Goal: Task Accomplishment & Management: Manage account settings

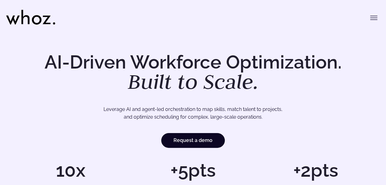
click at [372, 14] on icon "Toggle menu" at bounding box center [373, 17] width 7 height 7
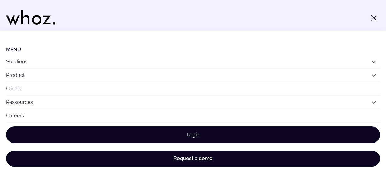
click at [239, 135] on link "Login" at bounding box center [193, 134] width 374 height 17
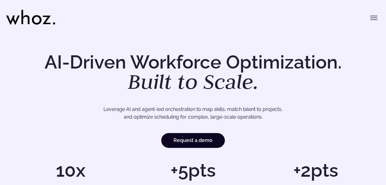
click at [373, 19] on icon "Toggle menu" at bounding box center [373, 17] width 7 height 7
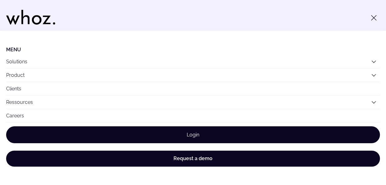
click at [246, 138] on link "Login" at bounding box center [193, 134] width 374 height 17
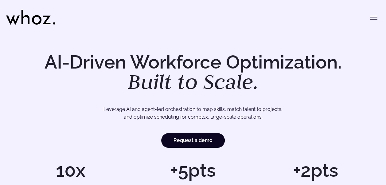
click at [372, 13] on button "Toggle menu" at bounding box center [374, 18] width 12 height 12
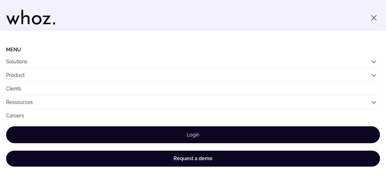
click at [149, 133] on link "Login" at bounding box center [193, 134] width 374 height 17
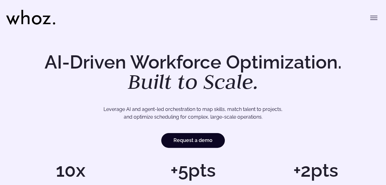
click at [372, 19] on icon "Toggle menu" at bounding box center [373, 17] width 7 height 7
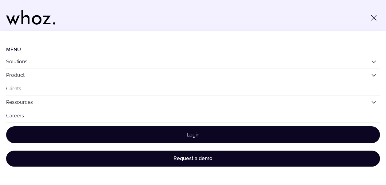
click at [238, 131] on link "Login" at bounding box center [193, 134] width 374 height 17
